Goal: Navigation & Orientation: Find specific page/section

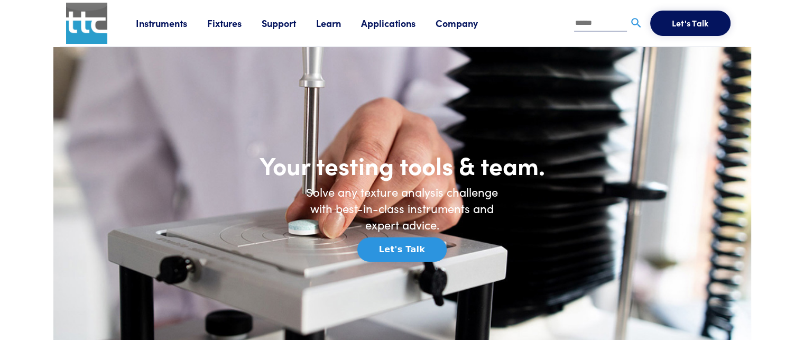
click at [281, 25] on link "Support" at bounding box center [289, 22] width 54 height 13
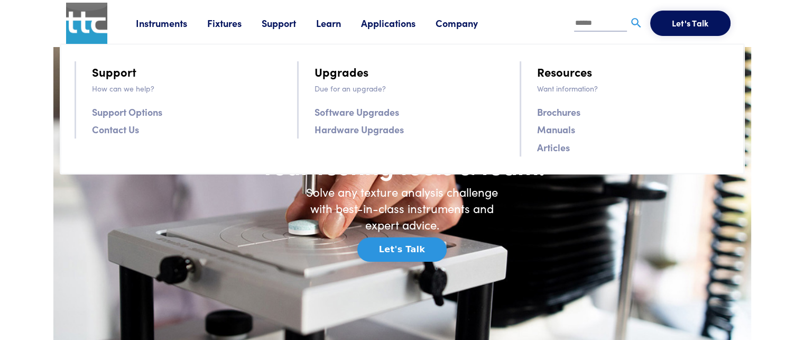
click at [119, 111] on link "Support Options" at bounding box center [127, 111] width 70 height 15
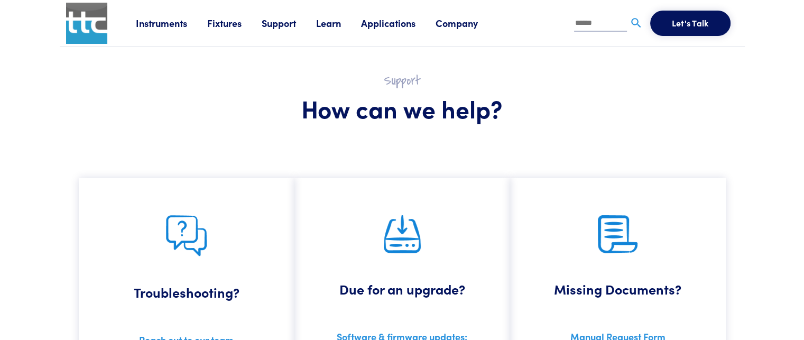
click at [375, 23] on link "Applications" at bounding box center [398, 22] width 74 height 13
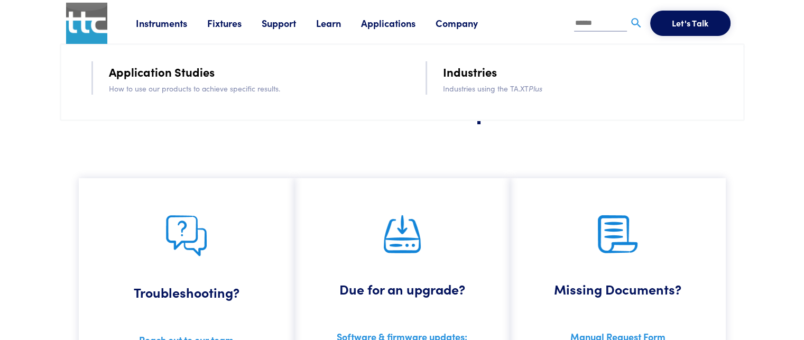
click at [331, 22] on link "Learn" at bounding box center [338, 22] width 45 height 13
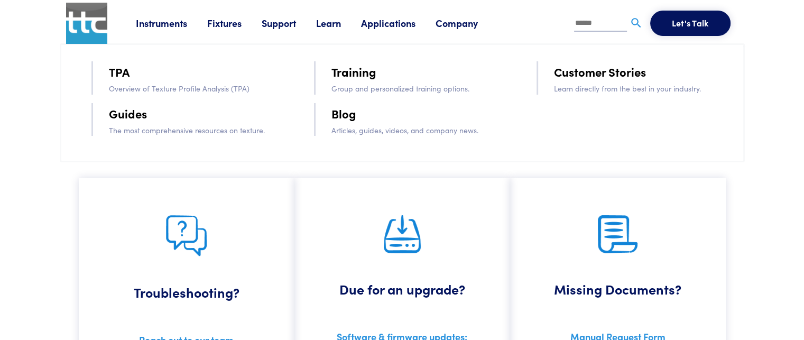
click at [329, 22] on link "Learn" at bounding box center [338, 22] width 45 height 13
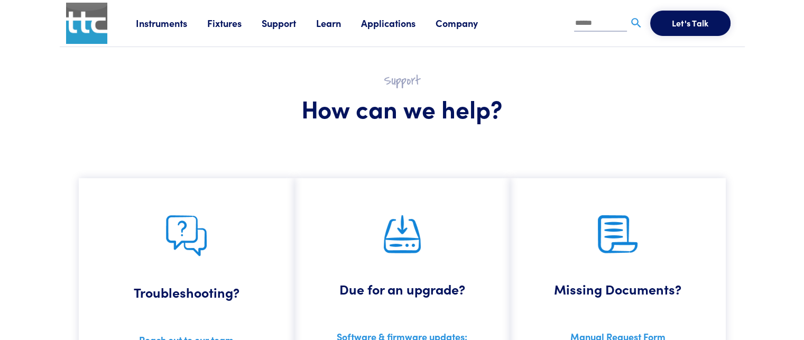
click at [462, 21] on link "Company" at bounding box center [466, 22] width 62 height 13
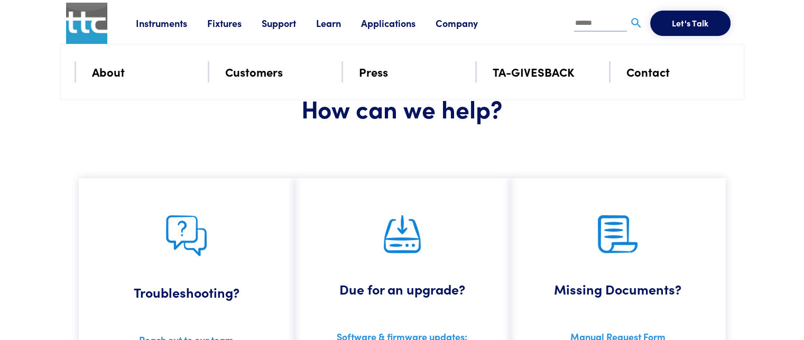
click at [398, 22] on link "Applications" at bounding box center [398, 22] width 74 height 13
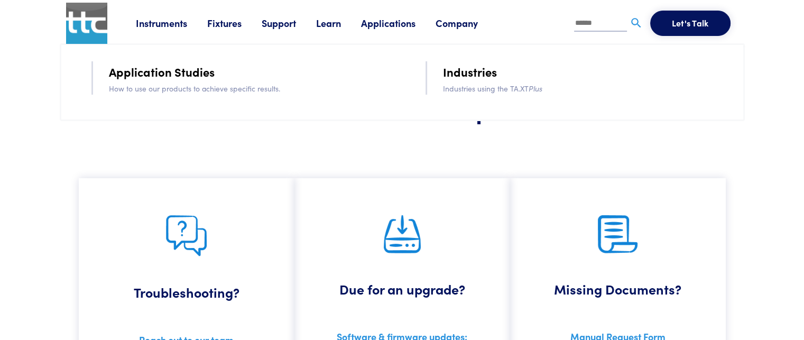
click at [169, 23] on link "Instruments" at bounding box center [171, 22] width 71 height 13
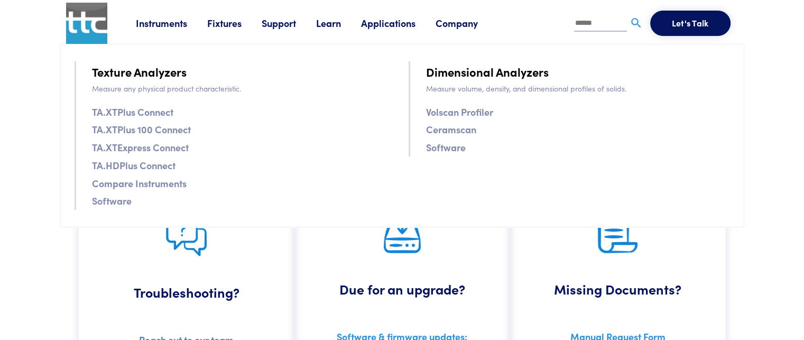
click at [215, 27] on link "Fixtures" at bounding box center [234, 22] width 54 height 13
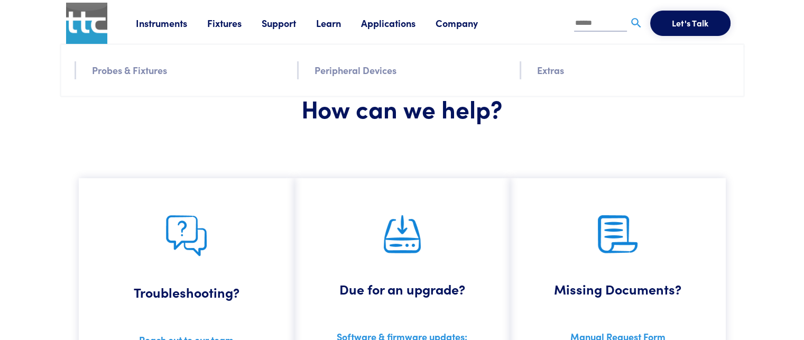
click at [266, 23] on link "Support" at bounding box center [289, 22] width 54 height 13
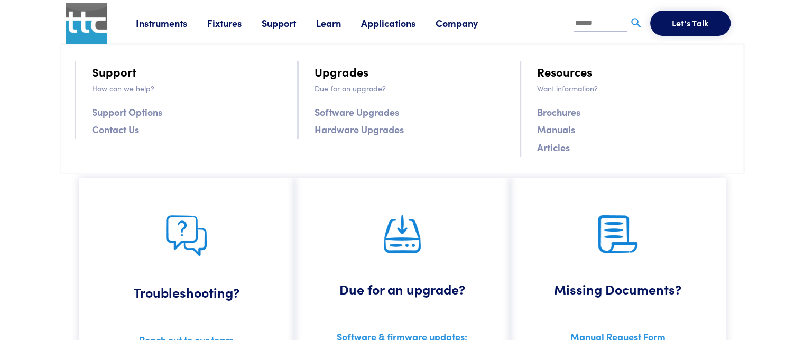
click at [552, 130] on link "Manuals" at bounding box center [556, 129] width 38 height 15
